Goal: Information Seeking & Learning: Find specific fact

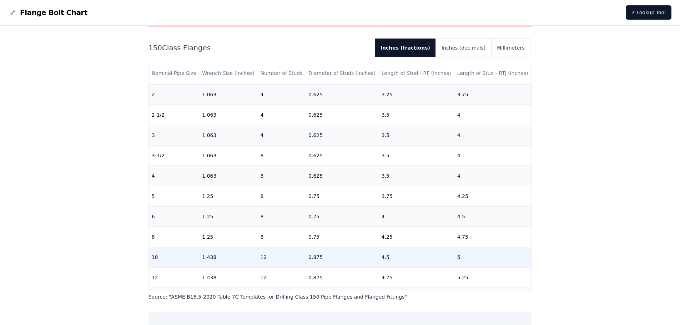
scroll to position [143, 0]
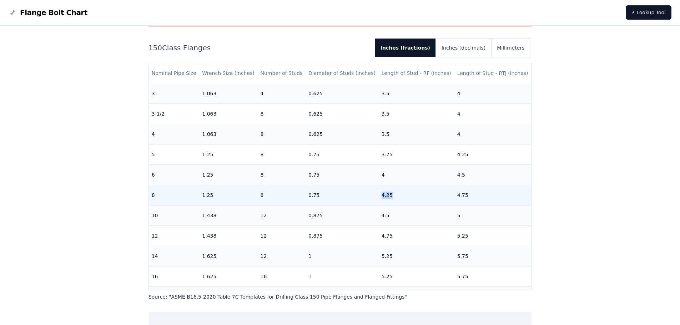
drag, startPoint x: 372, startPoint y: 195, endPoint x: 406, endPoint y: 195, distance: 33.9
click at [406, 195] on tr "8 1.25 8 0.75 4.25 4.75" at bounding box center [340, 195] width 382 height 20
click at [396, 196] on td "4.25" at bounding box center [416, 195] width 76 height 20
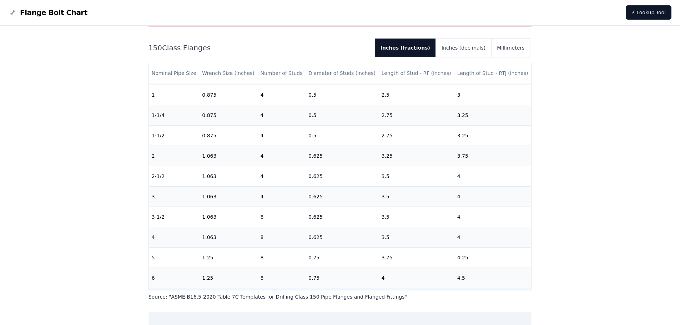
scroll to position [0, 0]
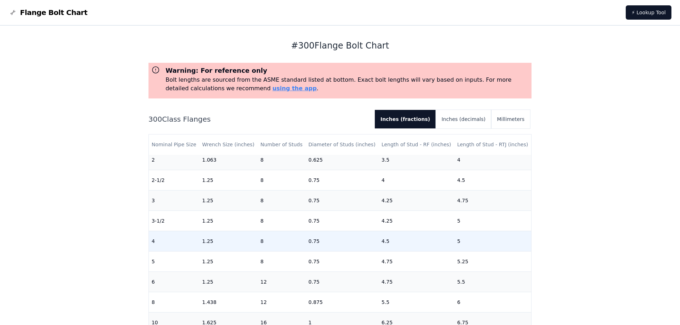
scroll to position [143, 0]
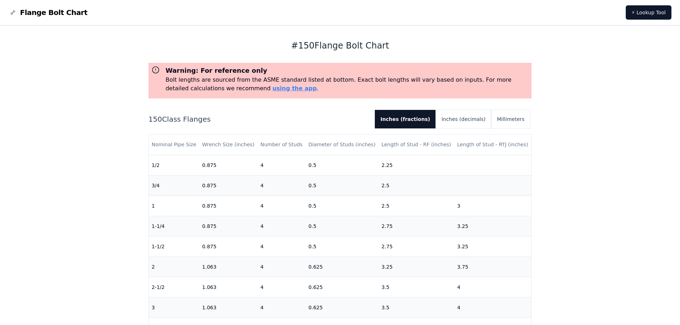
scroll to position [71, 0]
